Goal: Check status: Check status

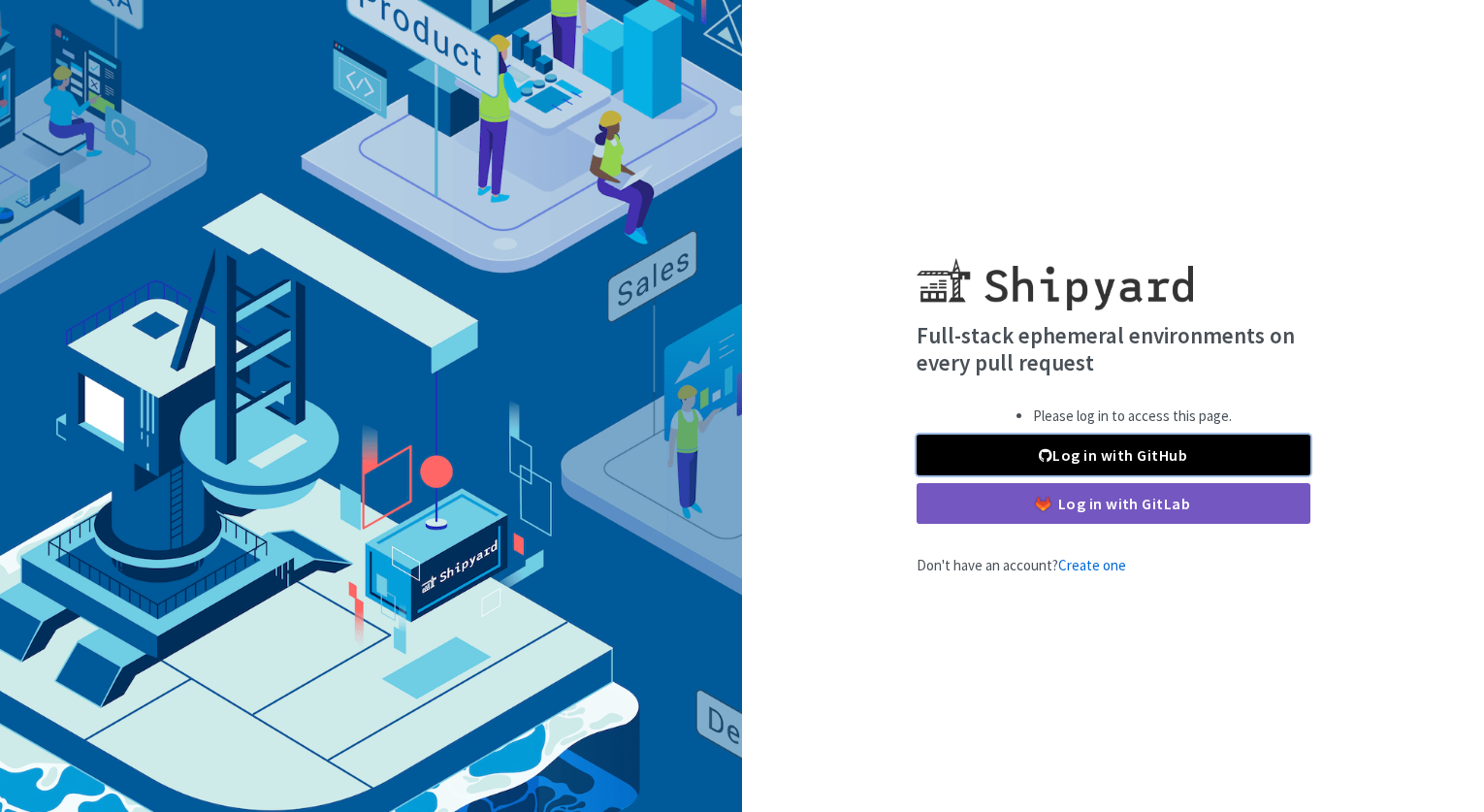
click at [1019, 441] on link "Log in with GitHub" at bounding box center [1113, 455] width 394 height 41
